Goal: Find specific page/section: Find specific page/section

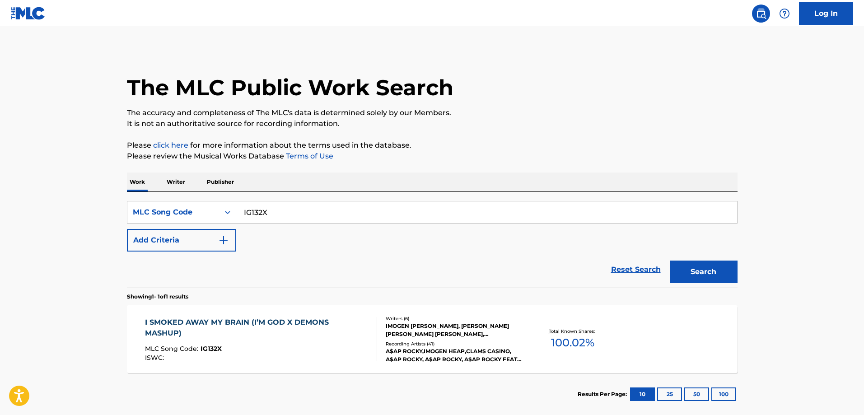
scroll to position [45, 0]
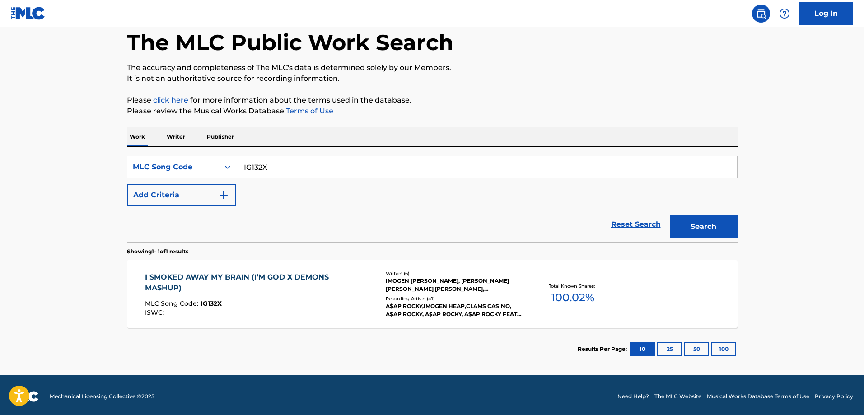
click at [506, 299] on div "Recording Artists ( 41 )" at bounding box center [454, 298] width 136 height 7
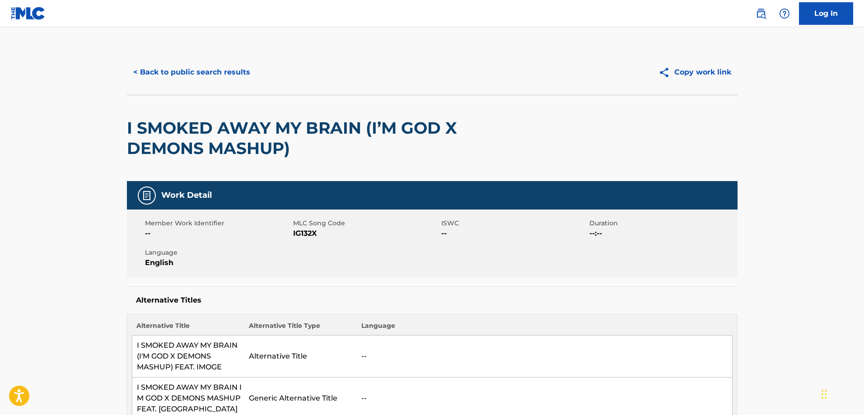
click at [166, 70] on button "< Back to public search results" at bounding box center [192, 72] width 130 height 23
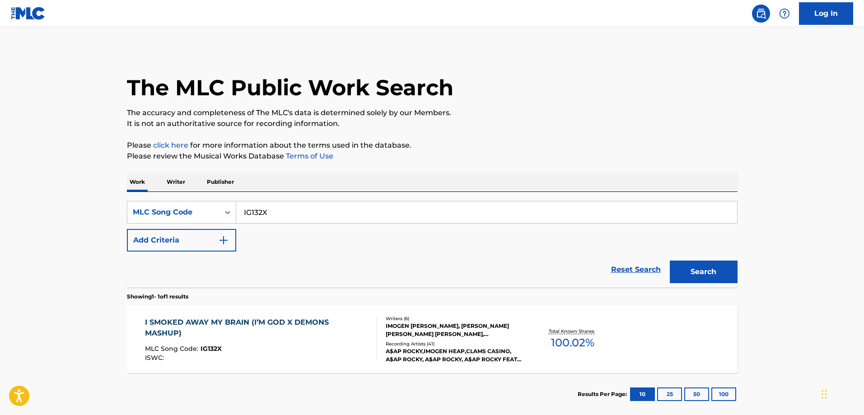
scroll to position [25, 0]
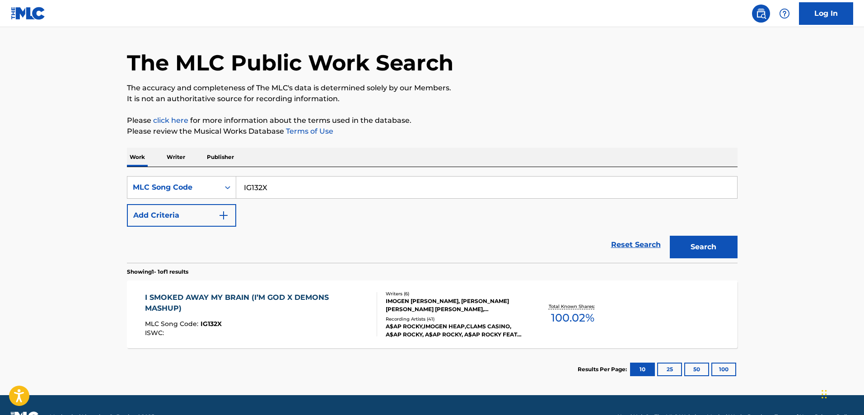
click at [276, 190] on input "IG132X" at bounding box center [486, 188] width 501 height 22
click at [276, 191] on input "IG132X" at bounding box center [486, 188] width 501 height 22
paste input "Y5NQB"
type input "IY5NQB"
click at [712, 244] on button "Search" at bounding box center [704, 247] width 68 height 23
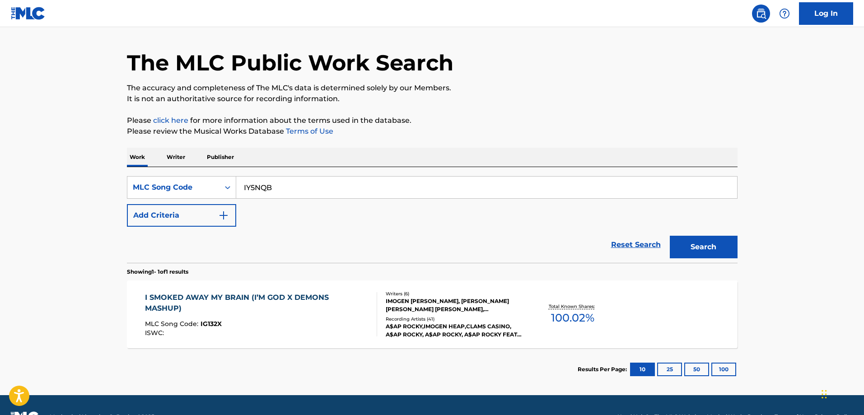
scroll to position [0, 0]
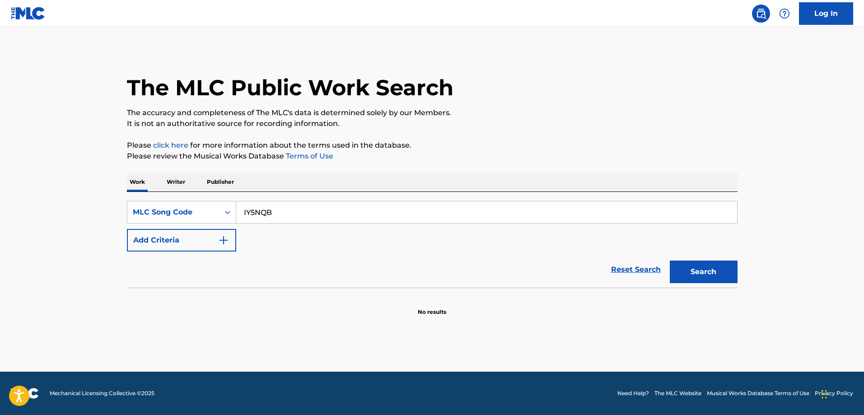
click at [296, 223] on input "IY5NQB" at bounding box center [486, 212] width 501 height 22
click at [441, 213] on input "IY5NQB" at bounding box center [486, 212] width 501 height 22
click at [439, 214] on input "IY5NQB" at bounding box center [486, 212] width 501 height 22
paste input "Search Form"
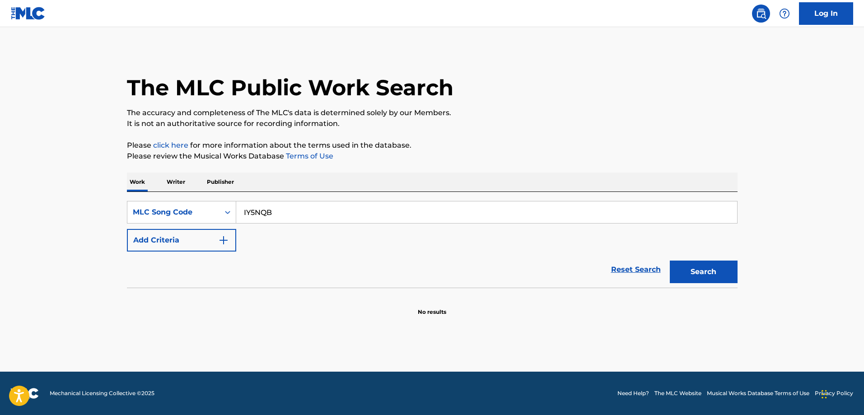
type input "IY5NQB"
click at [693, 268] on button "Search" at bounding box center [704, 272] width 68 height 23
